Goal: Information Seeking & Learning: Learn about a topic

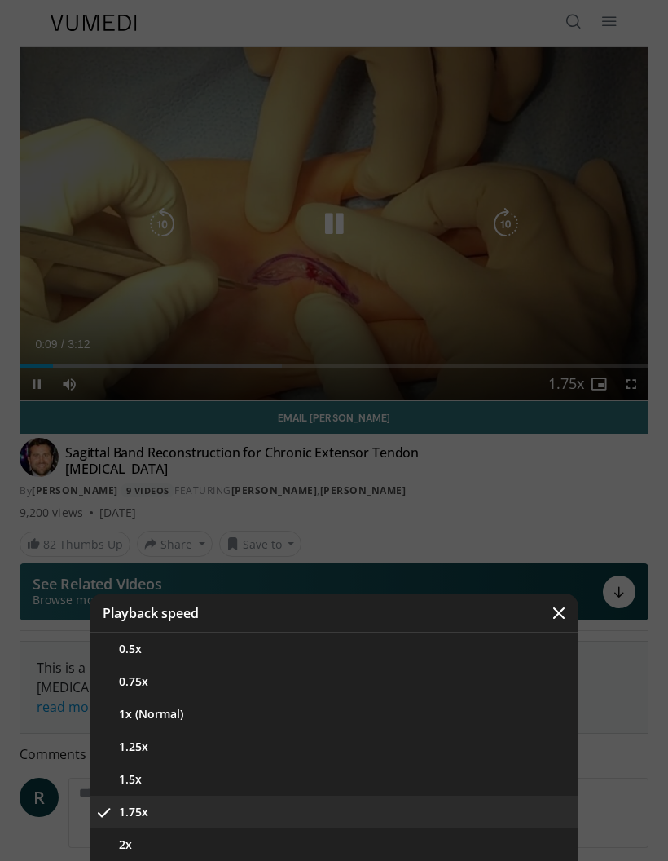
click at [126, 772] on button "1.5x" at bounding box center [334, 779] width 489 height 33
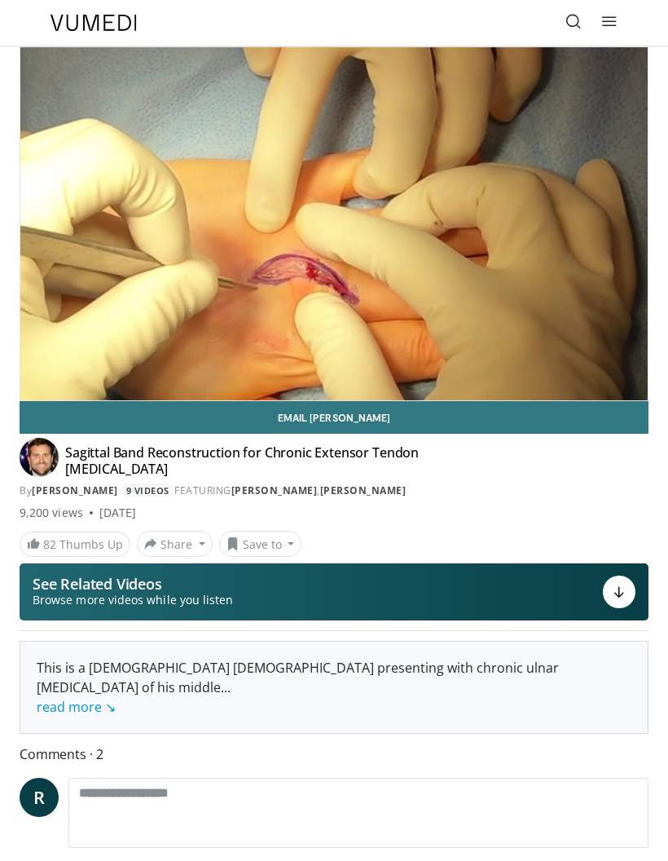
click at [68, 483] on link "James Mullen" at bounding box center [75, 490] width 86 height 14
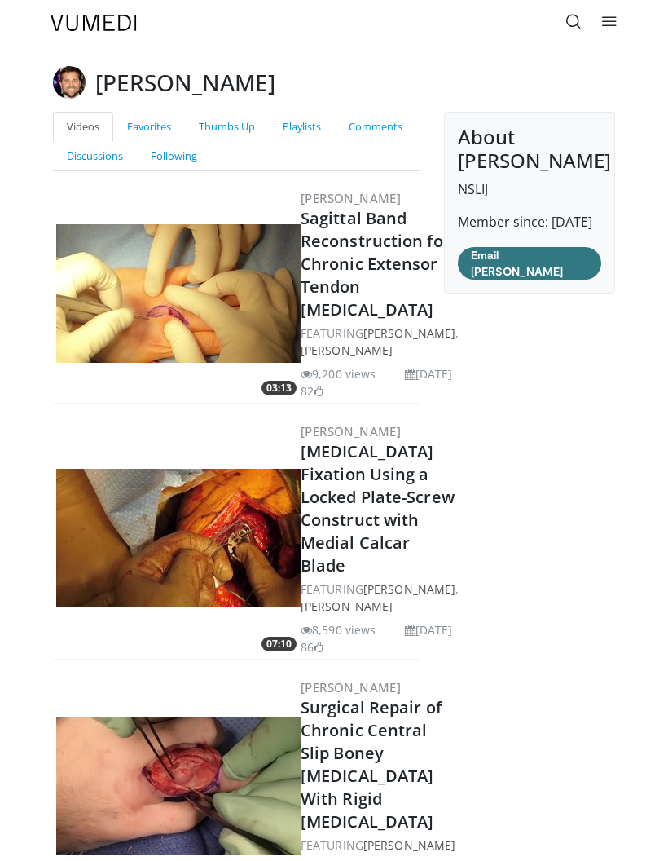
click at [217, 1] on div "Specialties Adult & Family Medicine Allergy, Asthma, Immunology Anesthesiology …" at bounding box center [334, 23] width 587 height 46
click at [66, 81] on img at bounding box center [69, 82] width 33 height 33
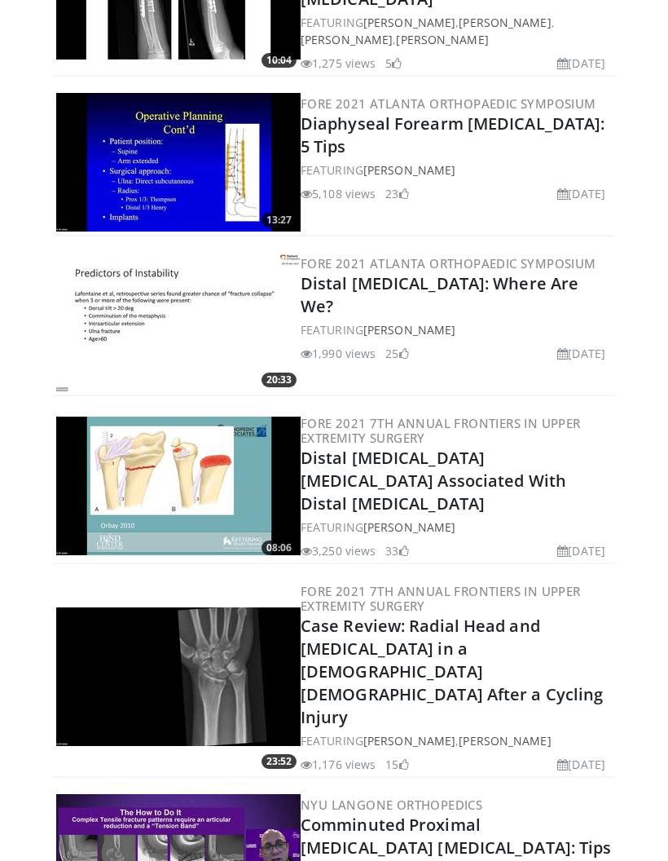
scroll to position [917, 0]
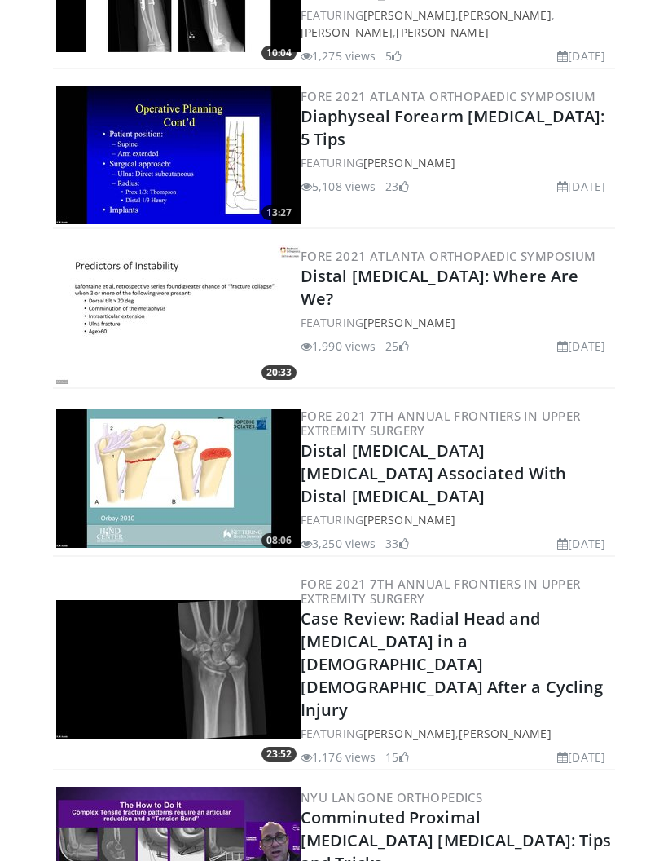
click at [136, 443] on img at bounding box center [178, 478] width 245 height 139
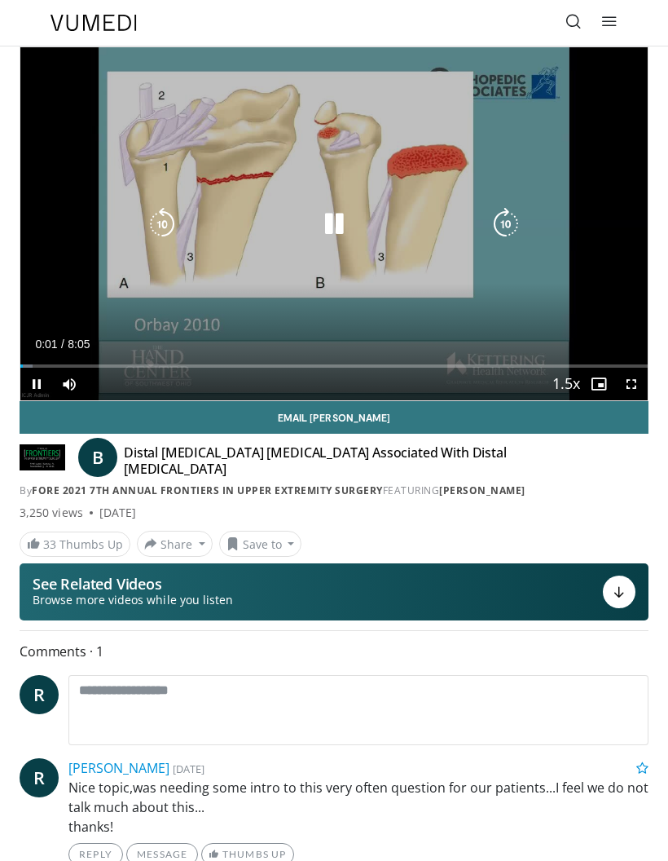
click at [68, 246] on div "10 seconds Tap to unmute" at bounding box center [334, 223] width 628 height 353
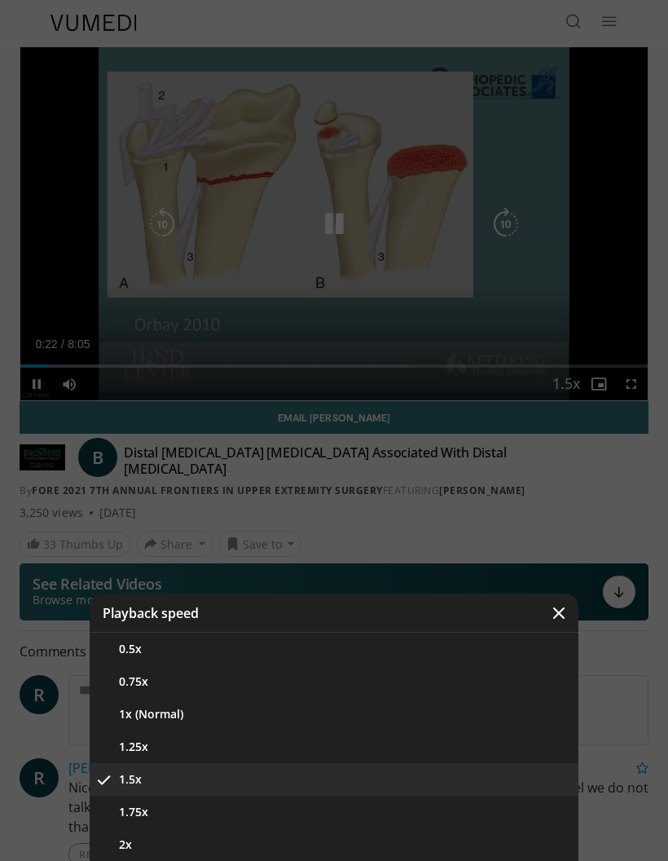
click at [134, 814] on button "1.75x" at bounding box center [334, 812] width 489 height 33
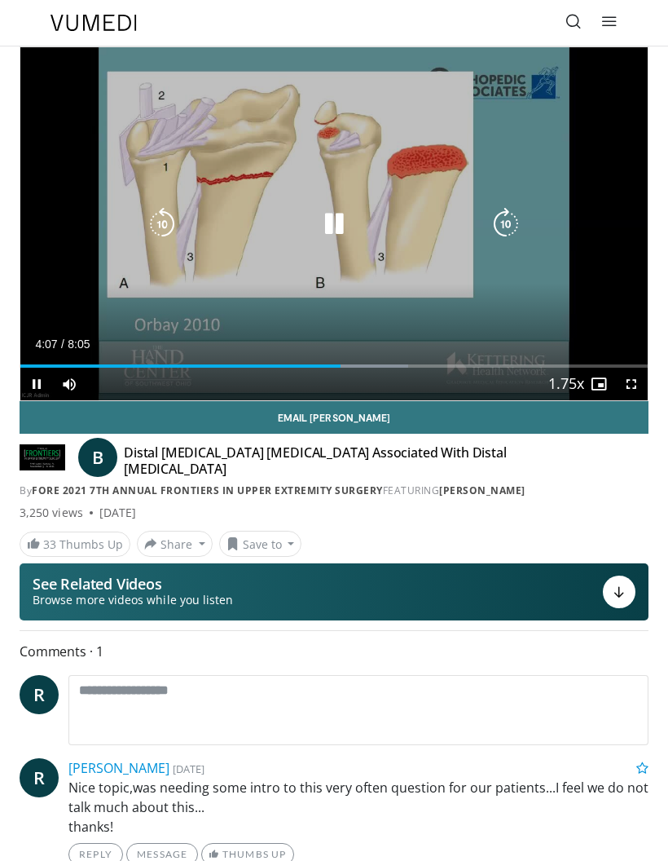
click at [622, 262] on div "10 seconds Tap to unmute" at bounding box center [334, 223] width 628 height 353
click at [472, 367] on div "Loaded : 61.83%" at bounding box center [334, 365] width 628 height 3
click at [332, 221] on icon "Video Player" at bounding box center [334, 224] width 33 height 33
click at [620, 281] on div "10 seconds Tap to unmute" at bounding box center [334, 223] width 628 height 353
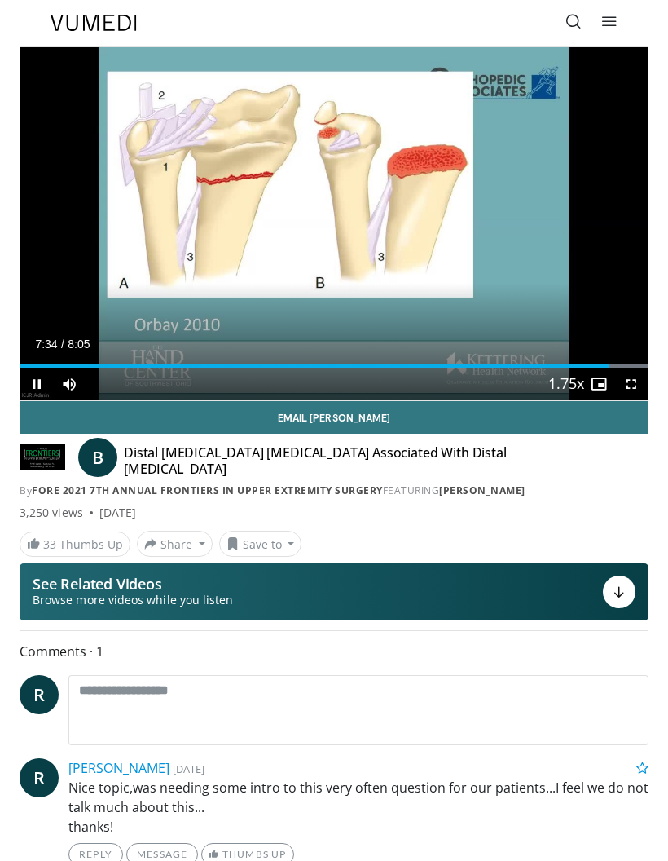
click at [623, 282] on div "10 seconds Tap to unmute" at bounding box center [334, 223] width 628 height 353
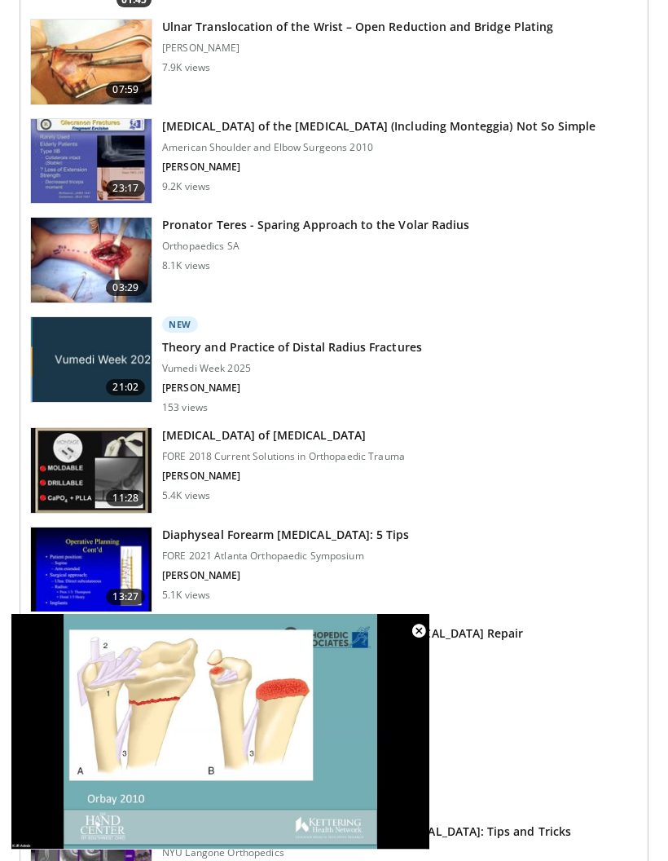
scroll to position [1221, 0]
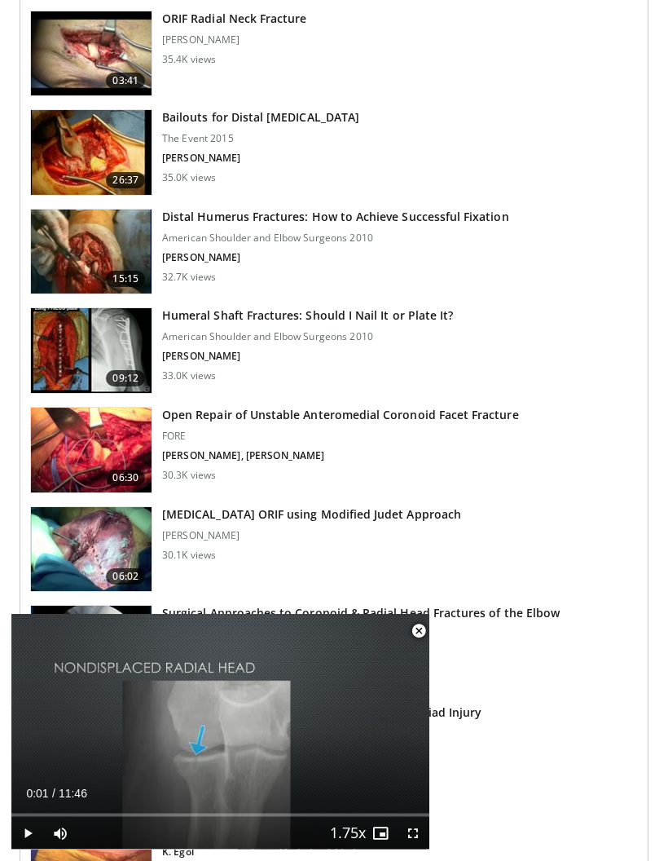
scroll to position [2300, 0]
